Goal: Information Seeking & Learning: Learn about a topic

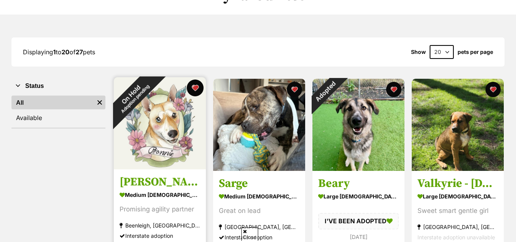
scroll to position [82, 0]
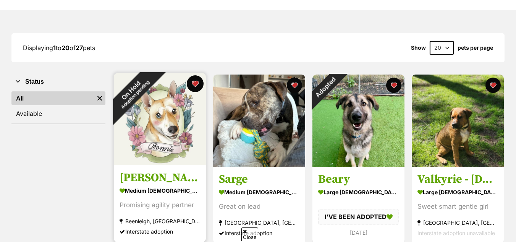
click at [196, 84] on button "favourite" at bounding box center [195, 83] width 17 height 17
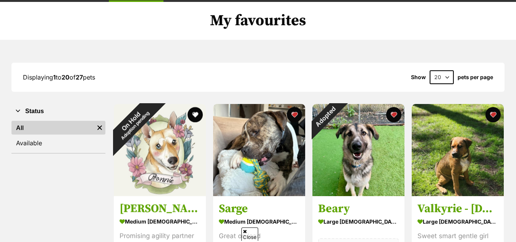
scroll to position [52, 0]
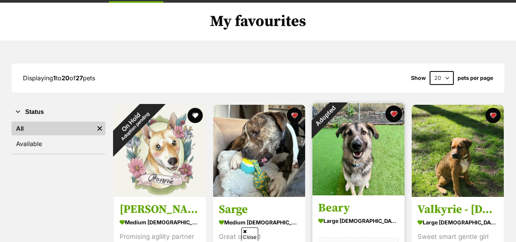
click at [394, 114] on button "favourite" at bounding box center [394, 113] width 17 height 17
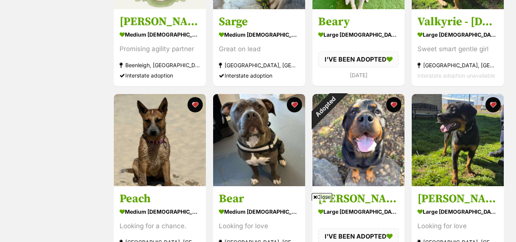
scroll to position [242, 0]
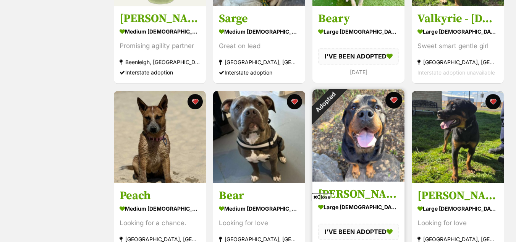
click at [394, 97] on button "favourite" at bounding box center [394, 100] width 17 height 17
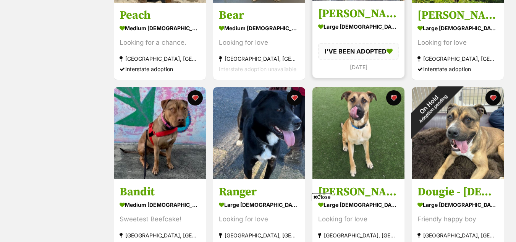
scroll to position [423, 0]
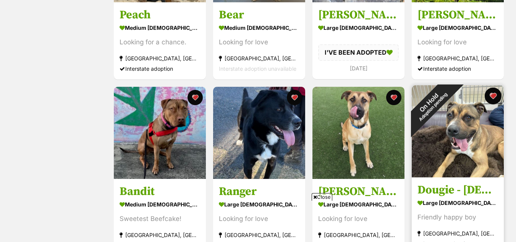
click at [494, 92] on button "favourite" at bounding box center [493, 96] width 17 height 17
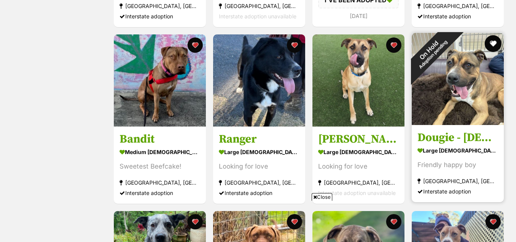
scroll to position [476, 0]
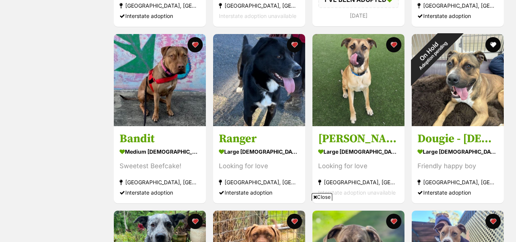
click at [321, 195] on span "Close" at bounding box center [322, 197] width 21 height 8
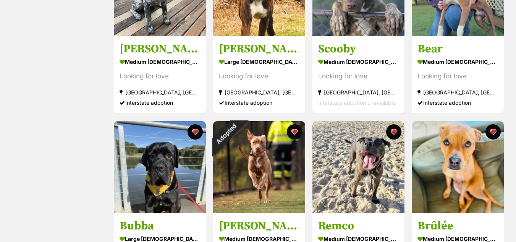
scroll to position [744, 0]
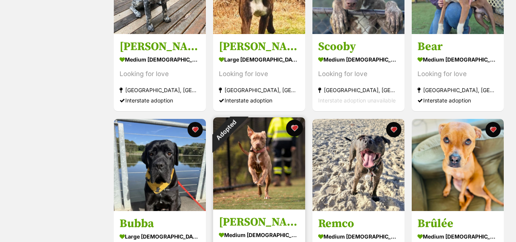
click at [293, 126] on button "favourite" at bounding box center [294, 128] width 17 height 17
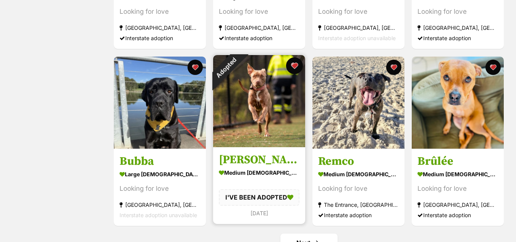
scroll to position [807, 0]
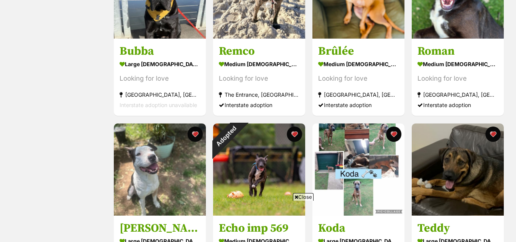
scroll to position [741, 0]
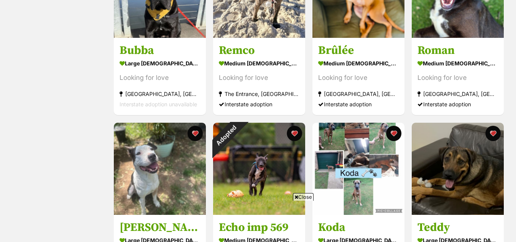
click at [303, 198] on span "Close" at bounding box center [303, 197] width 21 height 8
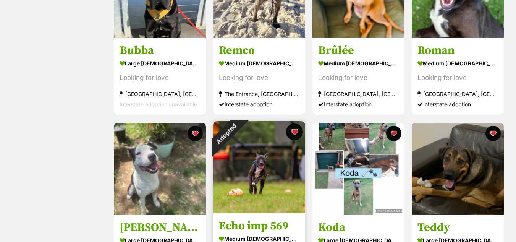
click at [297, 129] on button "favourite" at bounding box center [294, 131] width 17 height 17
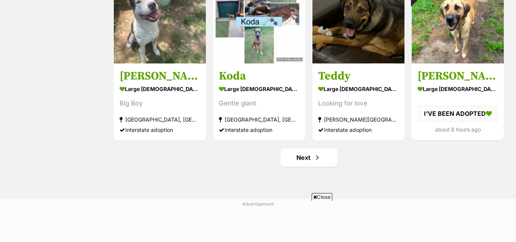
scroll to position [892, 0]
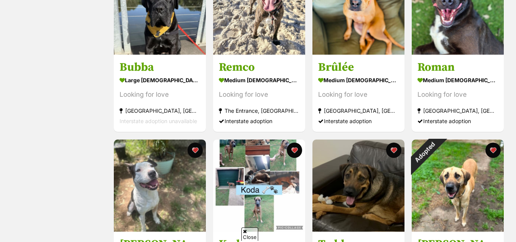
scroll to position [729, 0]
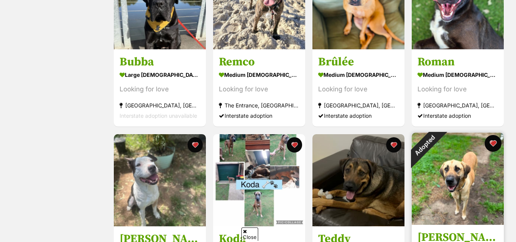
click at [494, 140] on button "favourite" at bounding box center [493, 143] width 17 height 17
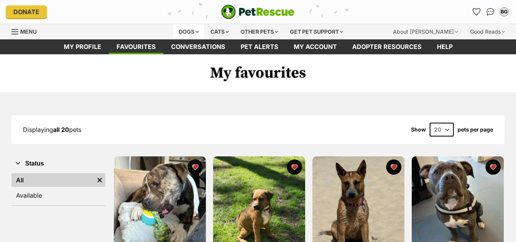
click at [186, 39] on div "Dogs" at bounding box center [188, 31] width 31 height 15
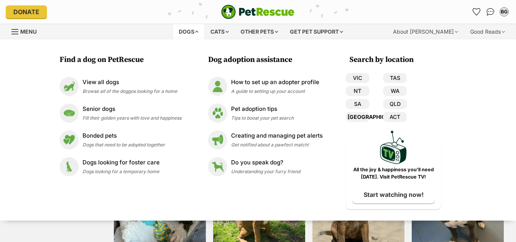
click at [354, 113] on link "[GEOGRAPHIC_DATA]" at bounding box center [358, 117] width 24 height 10
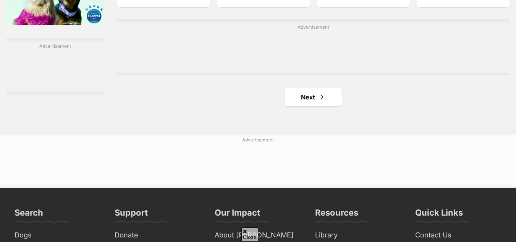
scroll to position [1334, 0]
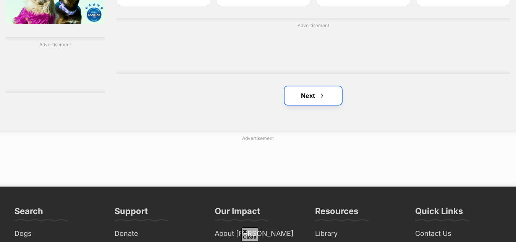
click at [326, 94] on link "Next" at bounding box center [313, 95] width 57 height 18
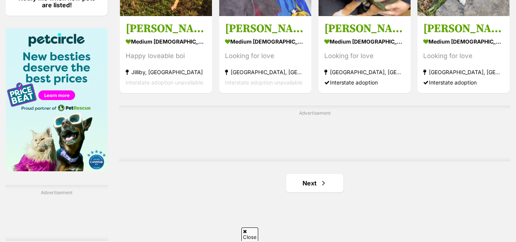
scroll to position [1182, 0]
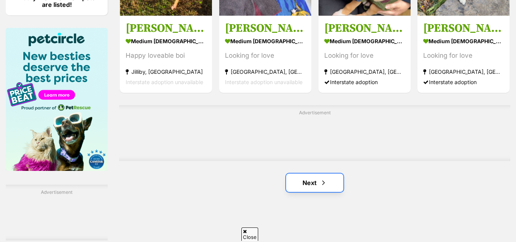
click at [324, 185] on span "Next page" at bounding box center [324, 182] width 8 height 9
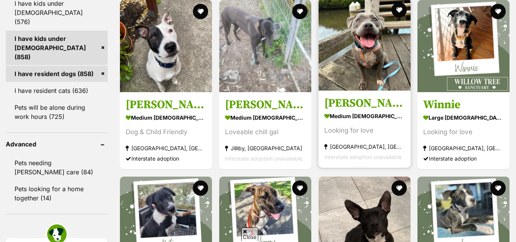
scroll to position [898, 0]
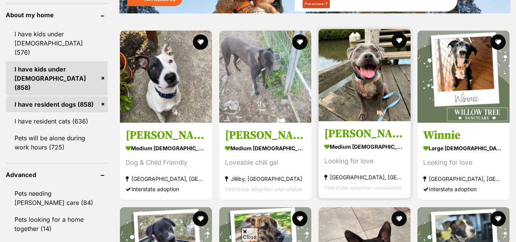
click at [367, 141] on h3 "[PERSON_NAME]" at bounding box center [364, 133] width 81 height 15
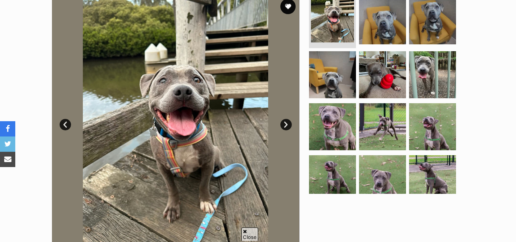
scroll to position [164, 0]
drag, startPoint x: 288, startPoint y: 2, endPoint x: 297, endPoint y: 13, distance: 14.4
click at [288, 2] on button "favourite" at bounding box center [287, 5] width 15 height 15
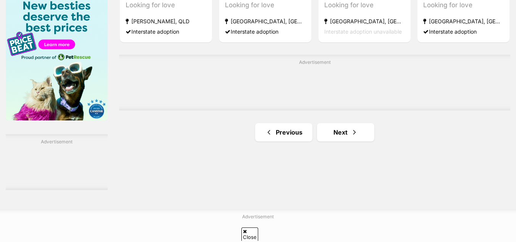
scroll to position [1232, 0]
click at [339, 135] on link "Next" at bounding box center [345, 132] width 57 height 18
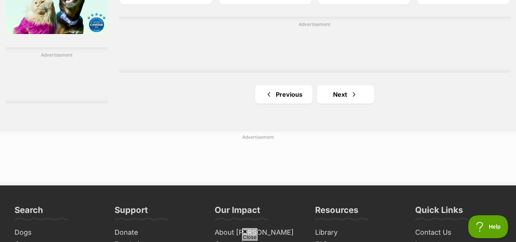
scroll to position [1319, 0]
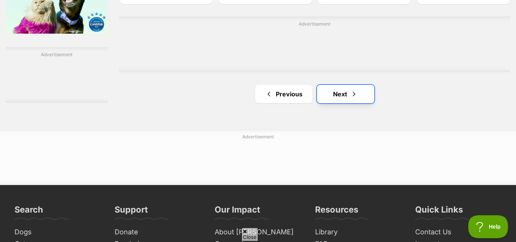
click at [323, 101] on link "Next" at bounding box center [345, 94] width 57 height 18
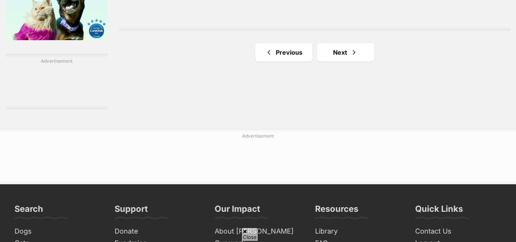
scroll to position [1331, 0]
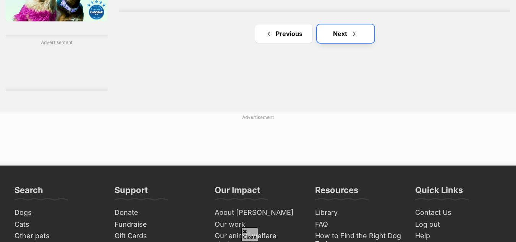
click at [337, 37] on link "Next" at bounding box center [345, 33] width 57 height 18
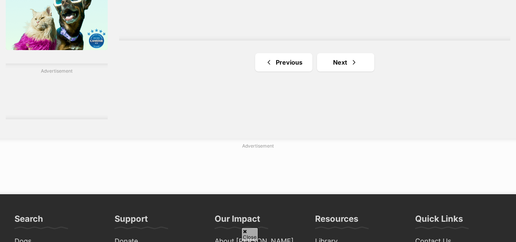
scroll to position [1303, 0]
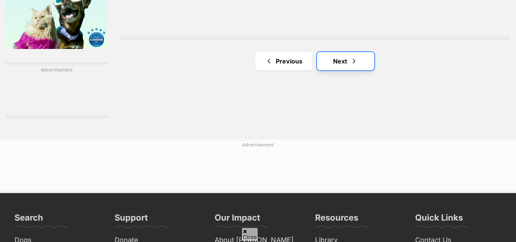
click at [361, 66] on link "Next" at bounding box center [345, 61] width 57 height 18
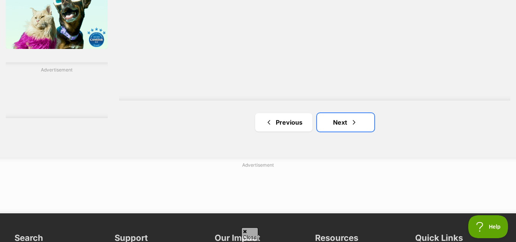
scroll to position [0, 0]
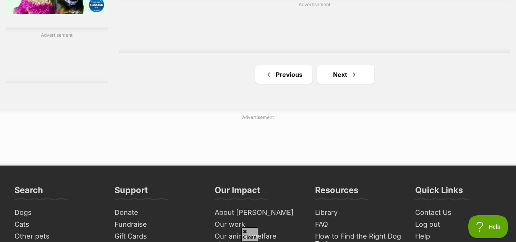
scroll to position [1345, 0]
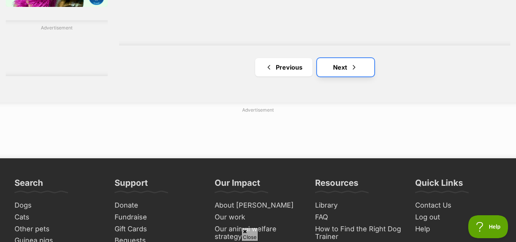
click at [352, 72] on span "Next page" at bounding box center [354, 67] width 8 height 9
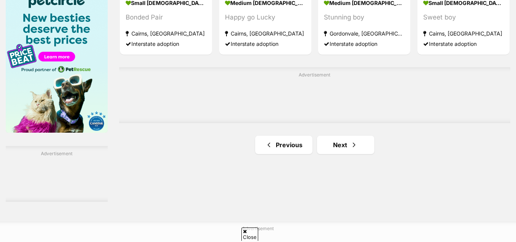
scroll to position [1224, 0]
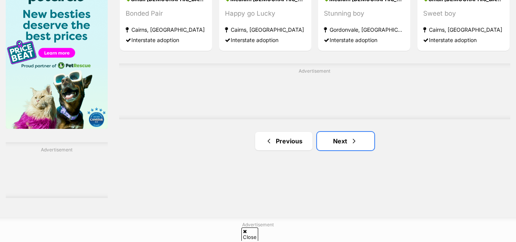
drag, startPoint x: 346, startPoint y: 145, endPoint x: 522, endPoint y: 157, distance: 176.2
click at [346, 145] on link "Next" at bounding box center [345, 141] width 57 height 18
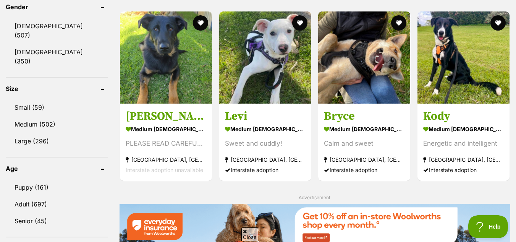
scroll to position [665, 0]
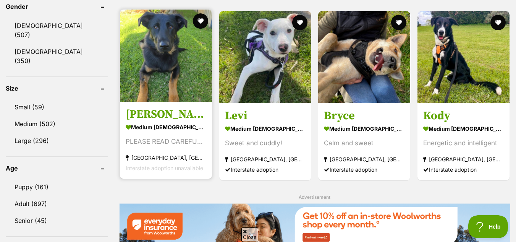
click at [164, 117] on h3 "Lennox" at bounding box center [166, 114] width 81 height 15
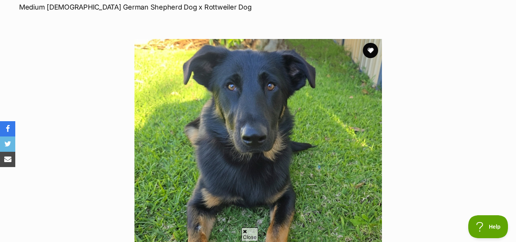
scroll to position [115, 0]
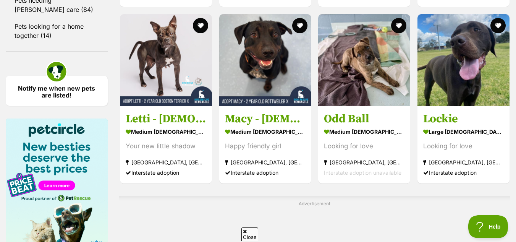
scroll to position [1091, 0]
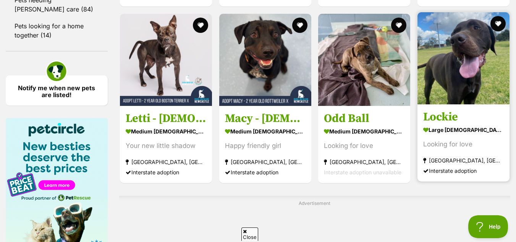
click at [458, 70] on img at bounding box center [464, 58] width 92 height 92
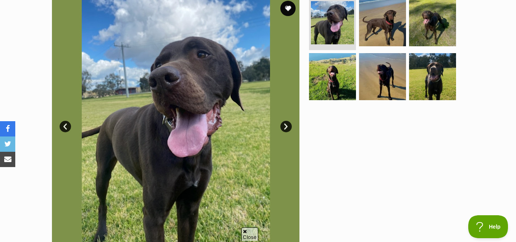
scroll to position [162, 0]
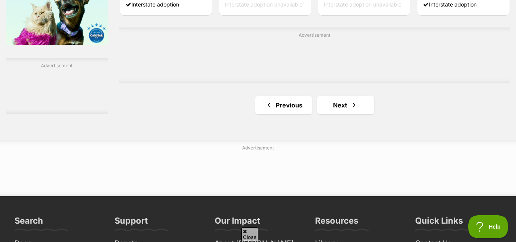
scroll to position [1309, 0]
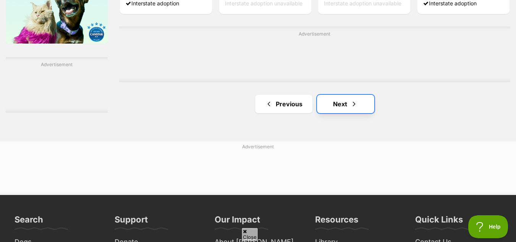
click at [333, 106] on link "Next" at bounding box center [345, 104] width 57 height 18
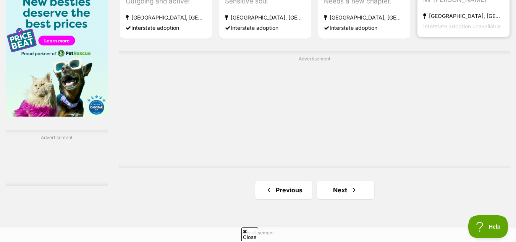
scroll to position [1239, 0]
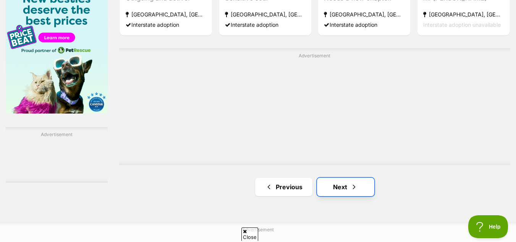
click at [352, 189] on span "Next page" at bounding box center [354, 186] width 8 height 9
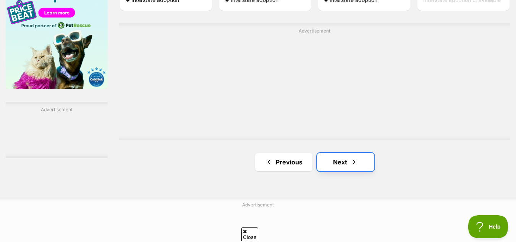
click at [347, 169] on link "Next" at bounding box center [345, 162] width 57 height 18
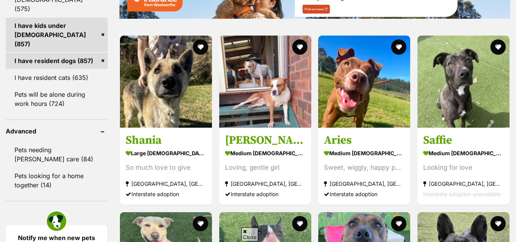
scroll to position [941, 0]
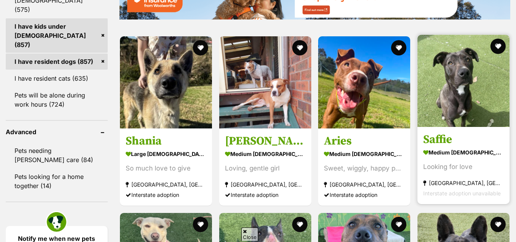
click at [475, 151] on link "Saffie medium [DEMOGRAPHIC_DATA] Dog Looking for love [GEOGRAPHIC_DATA], [GEOGR…" at bounding box center [464, 165] width 92 height 78
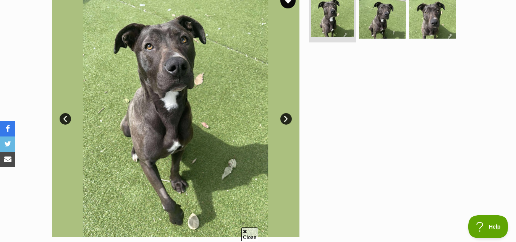
scroll to position [169, 0]
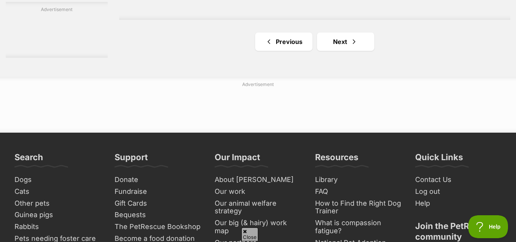
scroll to position [1390, 0]
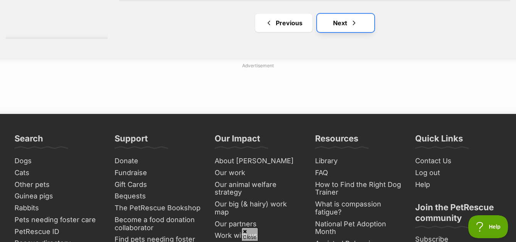
click at [337, 31] on link "Next" at bounding box center [345, 23] width 57 height 18
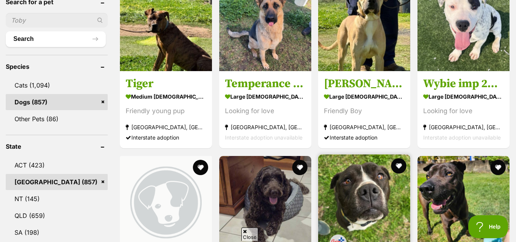
scroll to position [270, 0]
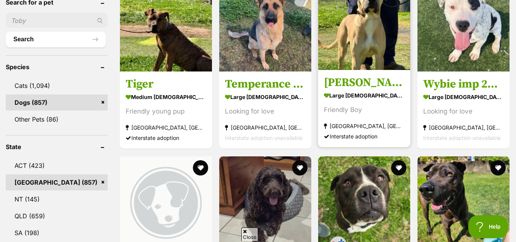
click at [368, 110] on div "Friendly Boy" at bounding box center [364, 110] width 81 height 10
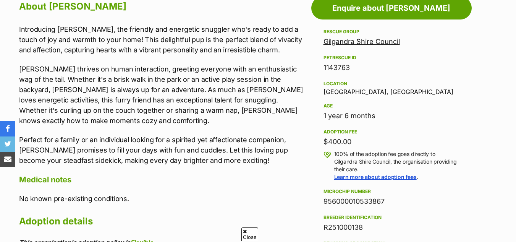
scroll to position [433, 0]
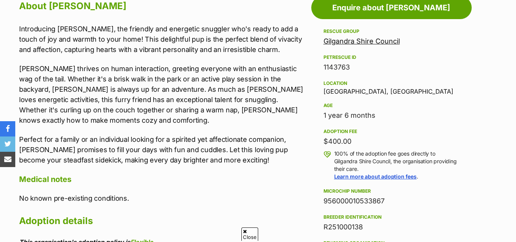
click at [368, 110] on div "1 year 6 months" at bounding box center [392, 115] width 136 height 11
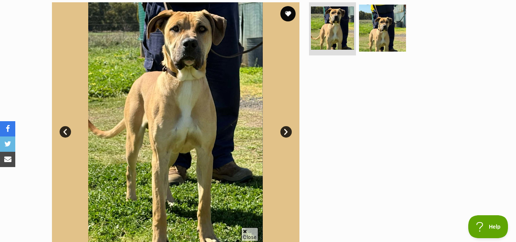
scroll to position [143, 0]
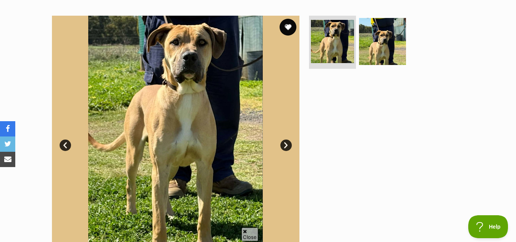
click at [288, 25] on button "favourite" at bounding box center [288, 27] width 17 height 17
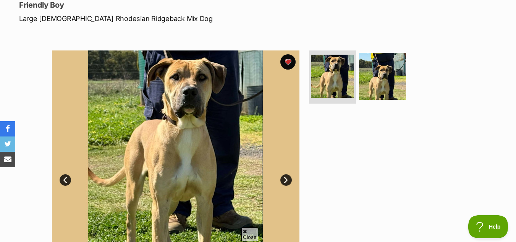
scroll to position [0, 0]
